Goal: Task Accomplishment & Management: Use online tool/utility

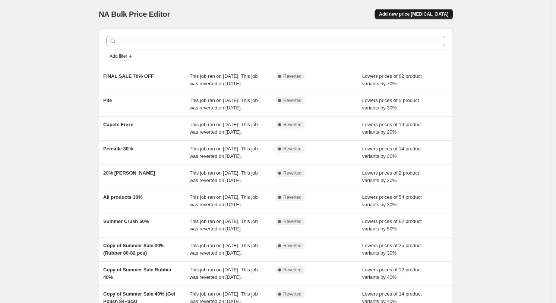
click at [419, 16] on span "Add new price [MEDICAL_DATA]" at bounding box center [413, 14] width 69 height 6
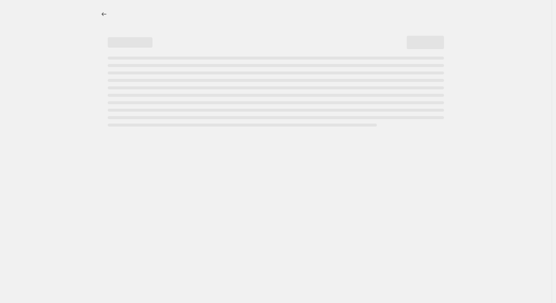
select select "percentage"
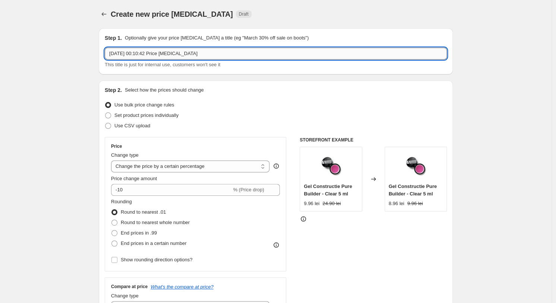
drag, startPoint x: 224, startPoint y: 58, endPoint x: 114, endPoint y: 42, distance: 110.5
click at [114, 48] on input "7 Sept 2025, 00:10:42 Price change job" at bounding box center [276, 54] width 342 height 12
type input "20% HEMA & TPO Free"
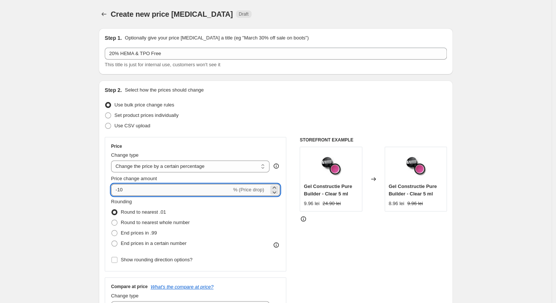
click at [120, 190] on input "-10" at bounding box center [171, 190] width 120 height 12
type input "-20"
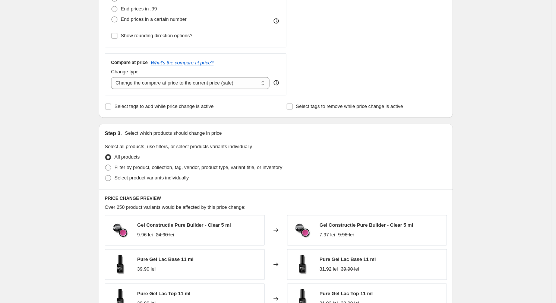
scroll to position [267, 0]
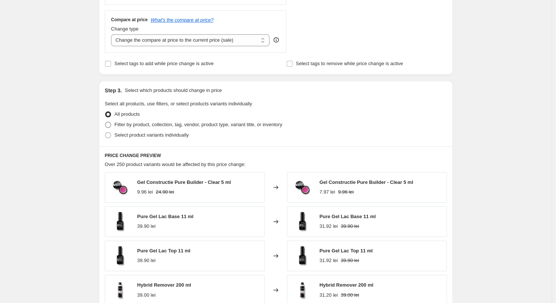
click at [164, 126] on span "Filter by product, collection, tag, vendor, product type, variant title, or inv…" at bounding box center [198, 125] width 168 height 6
click at [105, 122] on input "Filter by product, collection, tag, vendor, product type, variant title, or inv…" at bounding box center [105, 122] width 0 height 0
radio input "true"
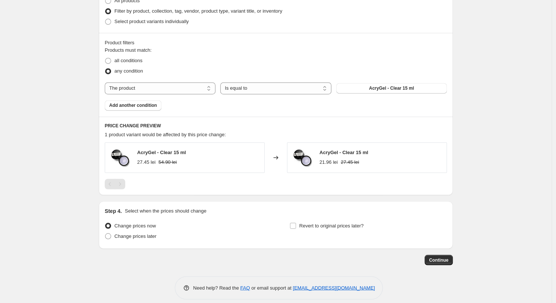
scroll to position [381, 0]
select select "collection"
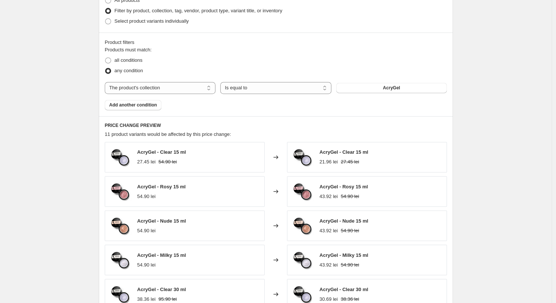
click at [373, 88] on button "AcryGel" at bounding box center [391, 88] width 111 height 10
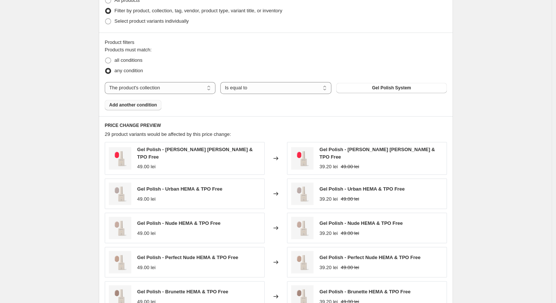
click at [141, 104] on span "Add another condition" at bounding box center [133, 105] width 48 height 6
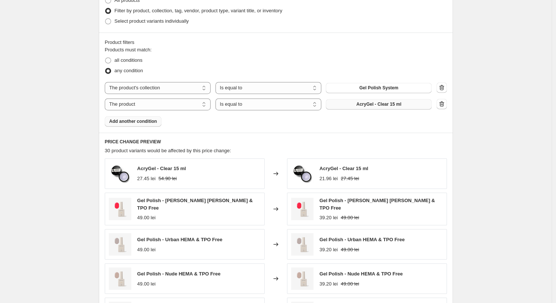
click at [378, 108] on button "AcryGel - Clear 15 ml" at bounding box center [378, 104] width 106 height 10
select select "collection"
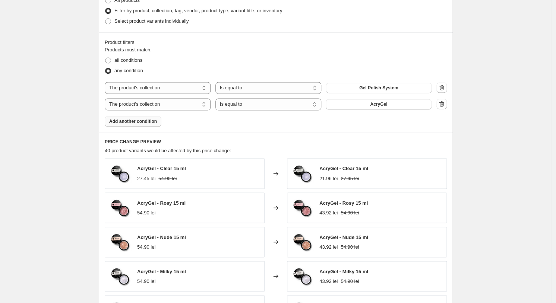
click at [387, 105] on span "AcryGel" at bounding box center [378, 104] width 17 height 6
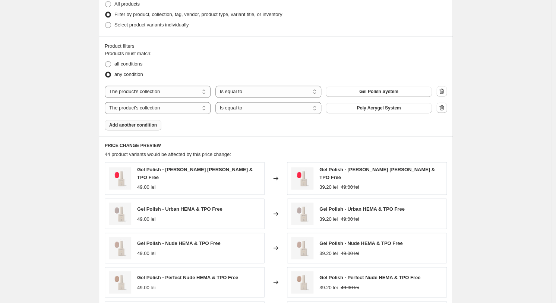
scroll to position [377, 0]
click at [150, 129] on button "Add another condition" at bounding box center [133, 125] width 57 height 10
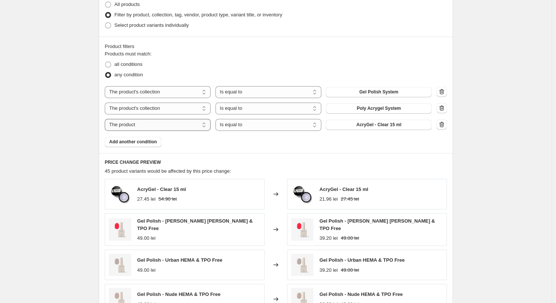
select select "collection"
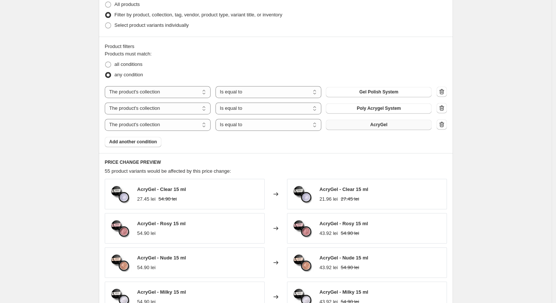
click at [400, 129] on button "AcryGel" at bounding box center [378, 125] width 106 height 10
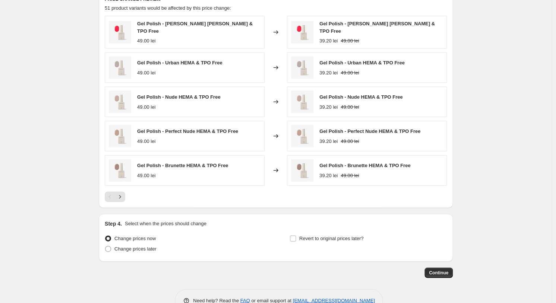
scroll to position [558, 0]
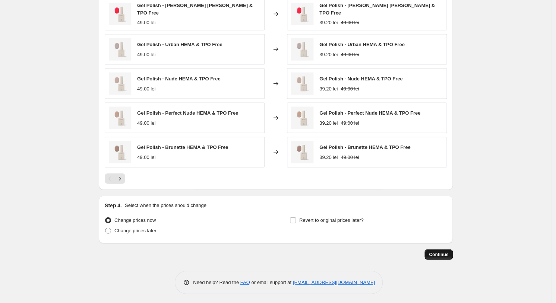
click at [442, 255] on span "Continue" at bounding box center [438, 255] width 19 height 6
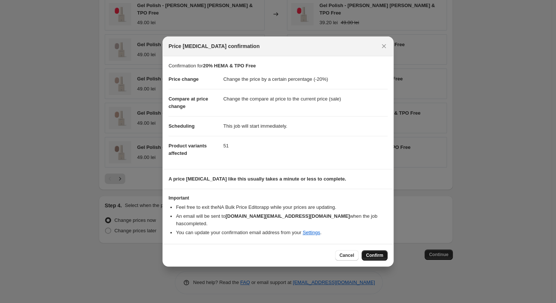
click at [379, 254] on span "Confirm" at bounding box center [374, 255] width 17 height 6
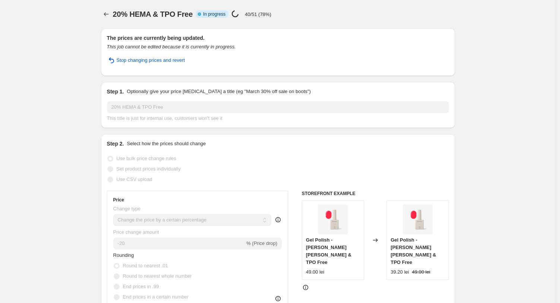
select select "percentage"
select select "collection"
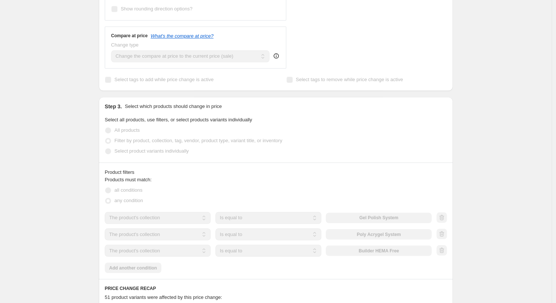
scroll to position [409, 0]
